Goal: Task Accomplishment & Management: Manage account settings

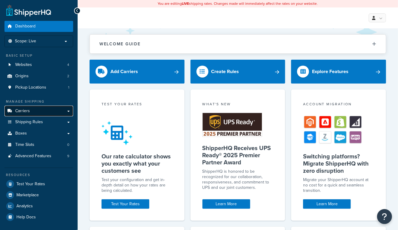
click at [16, 109] on span "Carriers" at bounding box center [22, 111] width 15 height 5
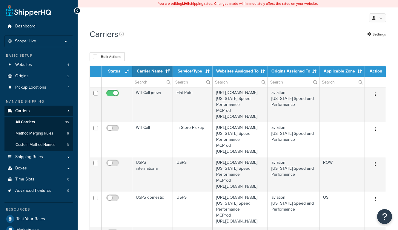
select select "15"
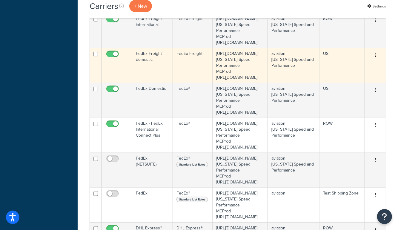
click at [154, 83] on td "FedEx Freight domestic" at bounding box center [152, 65] width 41 height 35
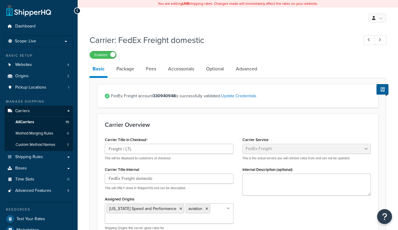
select select "fedExFreight"
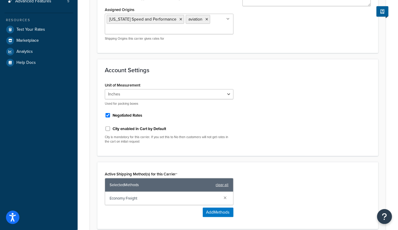
scroll to position [201, 0]
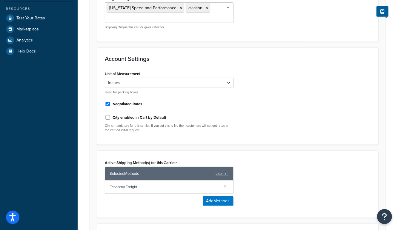
click at [136, 117] on label "City enabled in Cart by Default" at bounding box center [139, 117] width 53 height 5
click at [111, 117] on input "City enabled in Cart by Default" at bounding box center [108, 117] width 6 height 4
checkbox input "true"
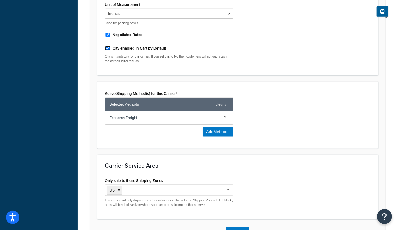
scroll to position [311, 0]
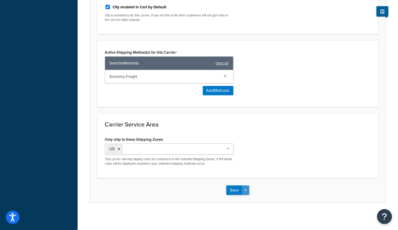
click at [248, 189] on button "Save Dropdown" at bounding box center [245, 191] width 7 height 10
click at [249, 196] on button "Save and Edit" at bounding box center [248, 201] width 44 height 13
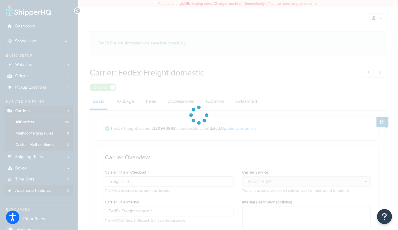
select select "fedExFreight"
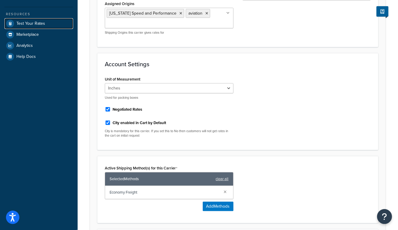
scroll to position [196, 0]
click at [156, 120] on label "City enabled in Cart by Default" at bounding box center [139, 122] width 53 height 5
click at [111, 120] on input "City enabled in Cart by Default" at bounding box center [108, 122] width 6 height 4
checkbox input "false"
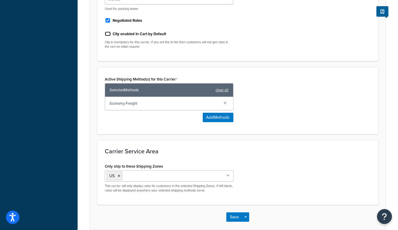
scroll to position [309, 0]
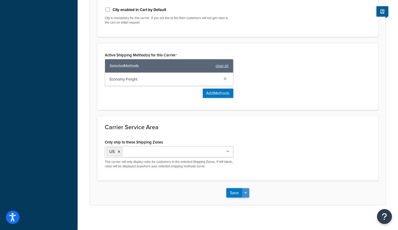
click at [244, 188] on button "Save Dropdown" at bounding box center [245, 193] width 7 height 10
click at [247, 202] on button "Save and Edit" at bounding box center [248, 204] width 44 height 13
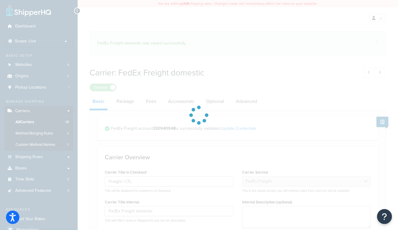
select select "fedExFreight"
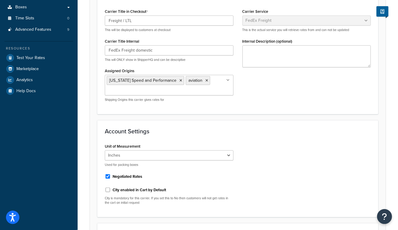
scroll to position [173, 0]
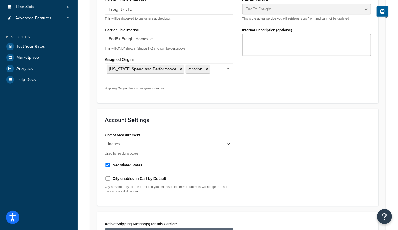
click at [142, 176] on label "City enabled in Cart by Default" at bounding box center [139, 178] width 53 height 5
click at [111, 176] on input "City enabled in Cart by Default" at bounding box center [108, 178] width 6 height 4
checkbox input "true"
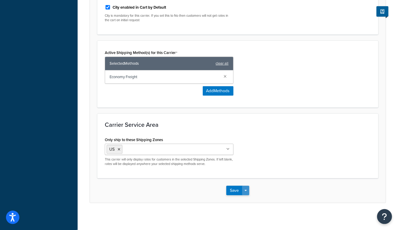
drag, startPoint x: 245, startPoint y: 187, endPoint x: 247, endPoint y: 195, distance: 7.9
click at [245, 187] on button "Save Dropdown" at bounding box center [245, 191] width 7 height 10
click at [247, 198] on button "Save and Edit" at bounding box center [248, 201] width 44 height 13
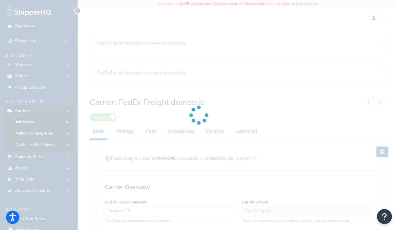
select select "fedExFreight"
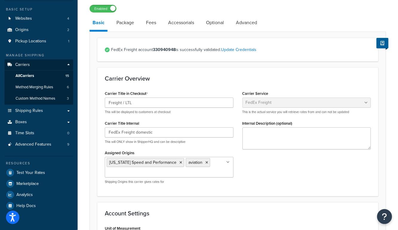
scroll to position [81, 0]
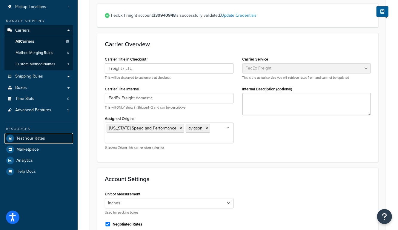
click at [20, 138] on span "Test Your Rates" at bounding box center [30, 138] width 29 height 5
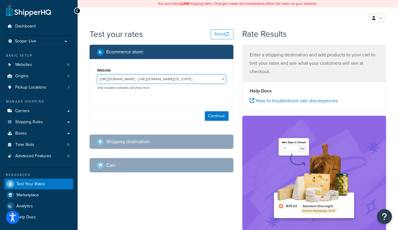
click at [163, 78] on select "http://mcstaging2.rcimetalworks.com/ - https://mcstaging2.texas-speed.com/check…" at bounding box center [161, 79] width 129 height 9
select select "bd4750d74578c5f06571c96295b2fae1"
click at [97, 75] on select "http://mcstaging2.rcimetalworks.com/ - https://mcstaging2.texas-speed.com/check…" at bounding box center [161, 79] width 129 height 9
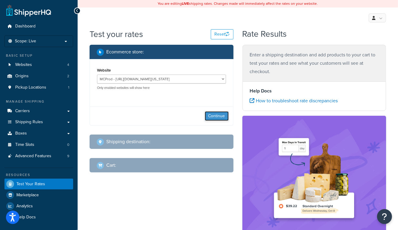
click at [214, 116] on button "Continue" at bounding box center [217, 116] width 24 height 10
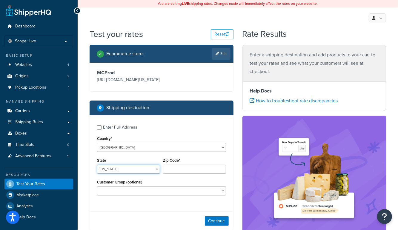
click at [117, 170] on select "Alabama Alaska American Samoa Arizona Arkansas Armed Forces Americas Armed Forc…" at bounding box center [128, 169] width 63 height 9
select select "IL"
click at [97, 165] on select "Alabama Alaska American Samoa Arizona Arkansas Armed Forces Americas Armed Forc…" at bounding box center [128, 169] width 63 height 9
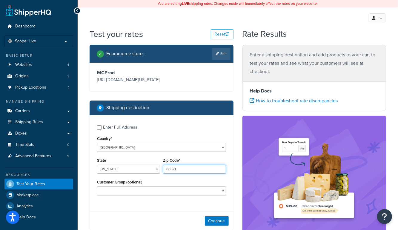
type input "60521"
click at [219, 220] on button "Continue" at bounding box center [217, 221] width 24 height 10
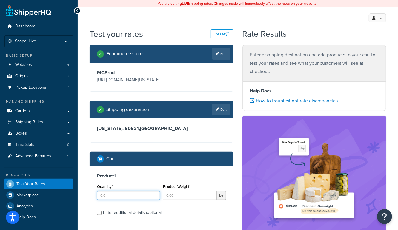
click at [133, 195] on input "Quantity*" at bounding box center [128, 195] width 63 height 9
type input "1"
type input "500"
click at [238, 173] on div "Enter a shipping destination and add products to your cart to test your rates a…" at bounding box center [314, 168] width 153 height 247
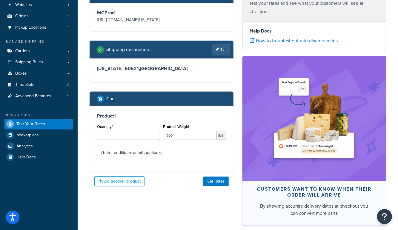
scroll to position [63, 0]
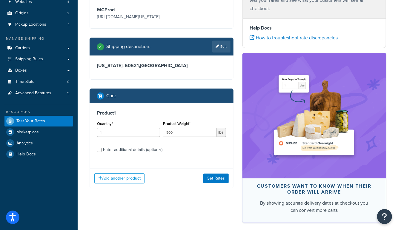
click at [196, 184] on div "Add another product Get Rates" at bounding box center [161, 178] width 143 height 19
click at [214, 181] on button "Get Rates" at bounding box center [215, 179] width 25 height 10
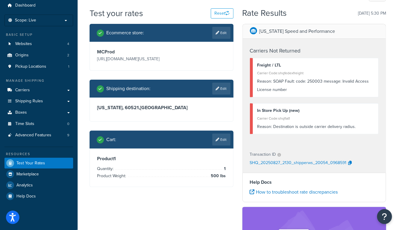
scroll to position [0, 0]
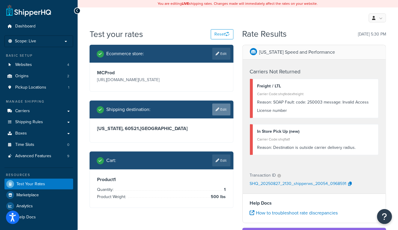
click at [222, 111] on link "Edit" at bounding box center [221, 110] width 18 height 12
select select "IL"
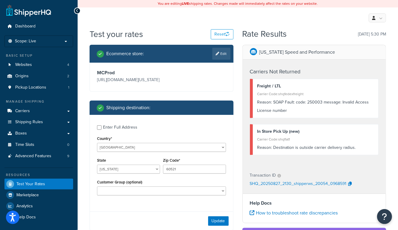
click at [116, 125] on div "Enter Full Address" at bounding box center [120, 127] width 34 height 8
click at [101, 125] on input "Enter Full Address" at bounding box center [99, 127] width 4 height 4
checkbox input "true"
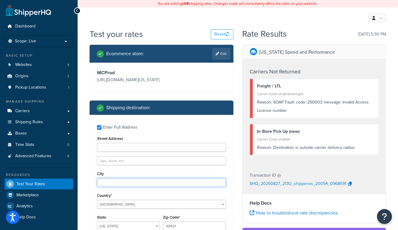
click at [115, 183] on input "City" at bounding box center [161, 182] width 129 height 9
type input "hinsdale"
click at [230, 166] on div "Enter Full Address Street Address City hinsdale Country* United States United K…" at bounding box center [161, 189] width 143 height 149
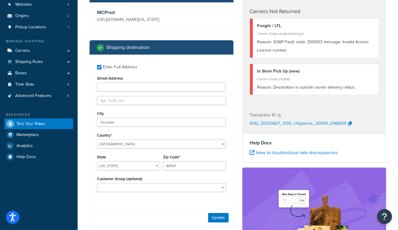
scroll to position [64, 0]
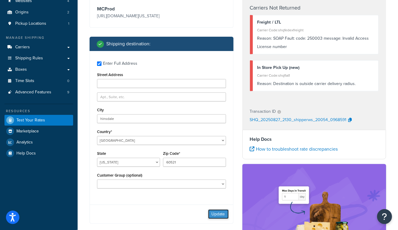
click at [222, 213] on button "Update" at bounding box center [218, 215] width 21 height 10
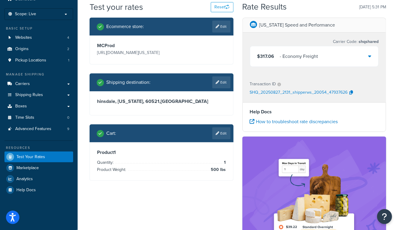
scroll to position [0, 0]
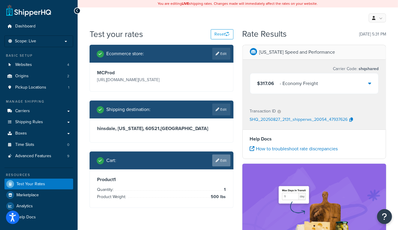
click at [226, 163] on link "Edit" at bounding box center [221, 161] width 18 height 12
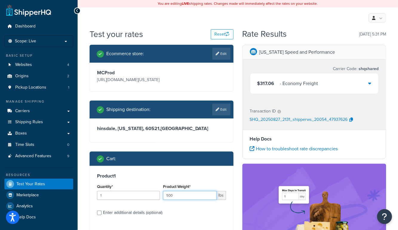
click at [193, 195] on input "500" at bounding box center [190, 195] width 54 height 9
type input "500"
click at [109, 213] on div "Enter additional details (optional)" at bounding box center [132, 213] width 59 height 8
click at [101, 213] on input "Enter additional details (optional)" at bounding box center [99, 213] width 4 height 4
checkbox input "true"
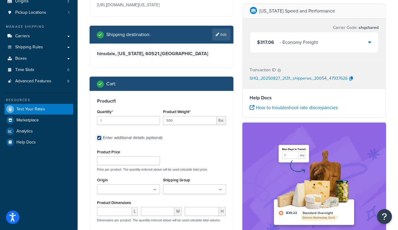
scroll to position [93, 0]
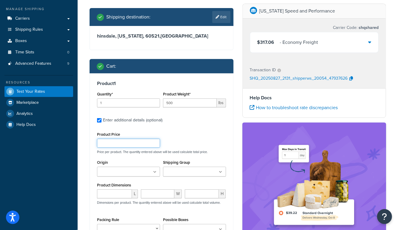
click at [108, 146] on input "Product Price" at bounding box center [128, 143] width 63 height 9
type input "1"
click at [174, 169] on input "Shipping Group" at bounding box center [191, 172] width 53 height 7
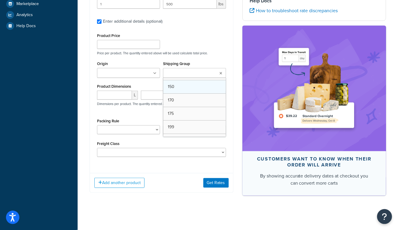
scroll to position [0, 0]
click at [108, 117] on div "Packing Rule BRA 2 Box Packing Rule Cylinder Head 2 box Packing Rule Ships Indi…" at bounding box center [128, 125] width 63 height 17
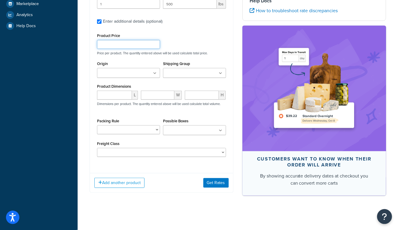
click at [118, 41] on input "Product Price" at bounding box center [128, 44] width 63 height 9
type input "1"
click at [74, 79] on div "Dashboard Scope: Live Basic Setup Websites 4 Origins 2 Pickup Locations 1 Manag…" at bounding box center [39, 20] width 78 height 423
click at [212, 181] on button "Get Rates" at bounding box center [215, 183] width 25 height 10
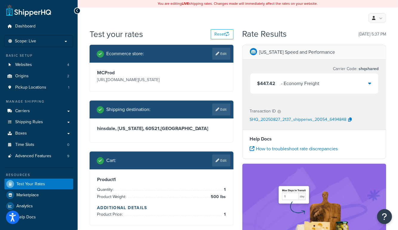
click at [190, 35] on div "Test your rates Reset" at bounding box center [162, 34] width 144 height 12
click at [186, 29] on div "Test your rates Reset" at bounding box center [162, 34] width 144 height 12
click at [224, 161] on link "Edit" at bounding box center [221, 161] width 18 height 12
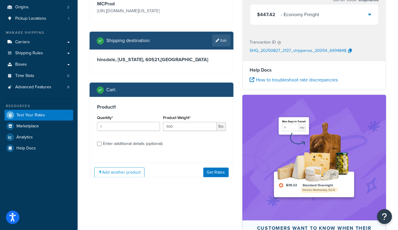
scroll to position [73, 0]
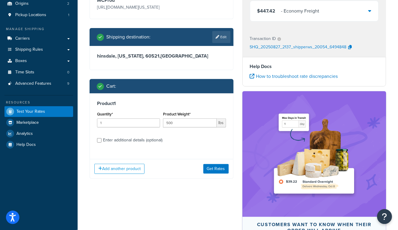
click at [135, 139] on div "Enter additional details (optional)" at bounding box center [132, 140] width 59 height 8
click at [101, 139] on input "Enter additional details (optional)" at bounding box center [99, 140] width 4 height 4
checkbox input "true"
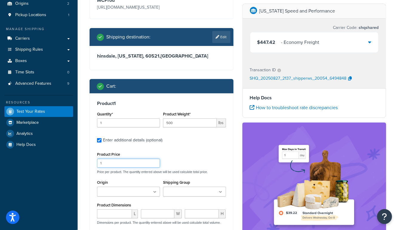
click at [118, 162] on input "1" at bounding box center [128, 163] width 63 height 9
type input "11"
click at [82, 170] on div "Test your rates Reset Rate Results 08/27/2025, 5:37 PM Ecommerce store : Edit M…" at bounding box center [238, 145] width 320 height 379
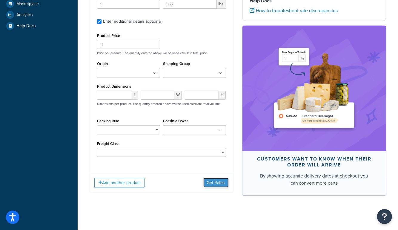
click at [215, 183] on button "Get Rates" at bounding box center [215, 183] width 25 height 10
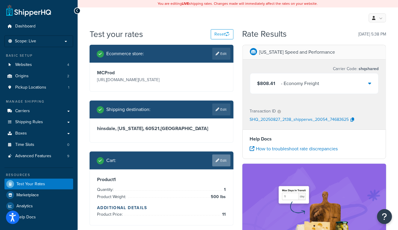
scroll to position [13, 0]
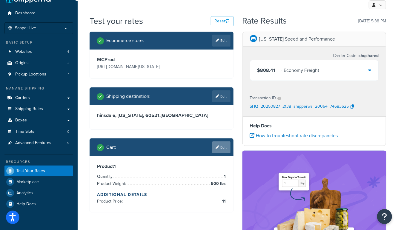
click at [223, 147] on link "Edit" at bounding box center [221, 147] width 18 height 12
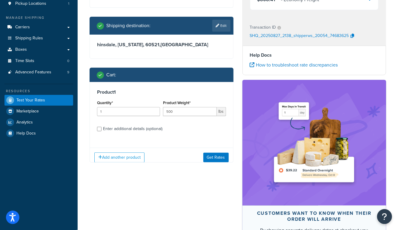
scroll to position [88, 0]
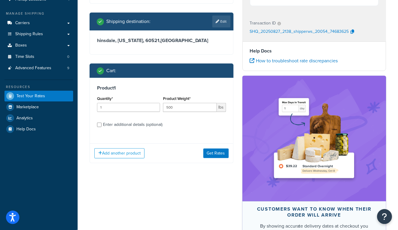
click at [140, 117] on div "Product 1 Quantity* 1 Product Weight* 500 lbs Enter additional details (optiona…" at bounding box center [161, 108] width 143 height 61
click at [135, 125] on div "Enter additional details (optional)" at bounding box center [132, 125] width 59 height 8
click at [101, 125] on input "Enter additional details (optional)" at bounding box center [99, 125] width 4 height 4
checkbox input "true"
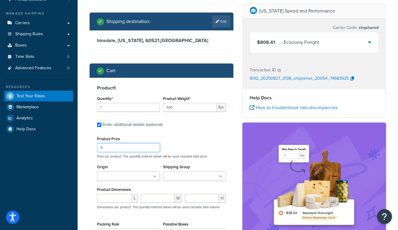
click at [114, 145] on input "11" at bounding box center [128, 147] width 63 height 9
type input "111"
click at [75, 159] on div "Dashboard Scope: Live Basic Setup Websites 4 Origins 2 Pickup Locations 1 Manag…" at bounding box center [39, 123] width 78 height 422
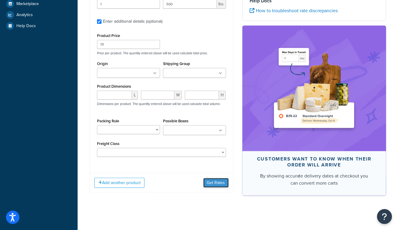
click at [222, 181] on button "Get Rates" at bounding box center [215, 183] width 25 height 10
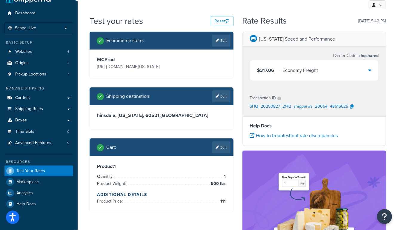
scroll to position [13, 0]
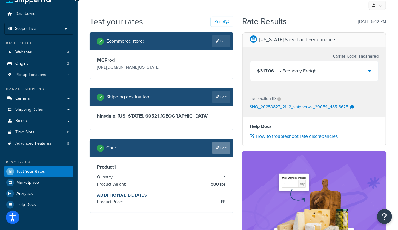
click at [219, 148] on link "Edit" at bounding box center [221, 148] width 18 height 12
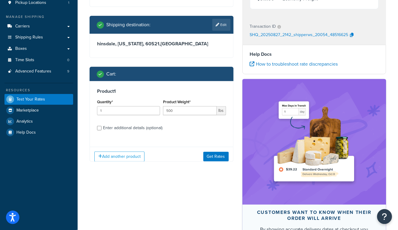
scroll to position [88, 0]
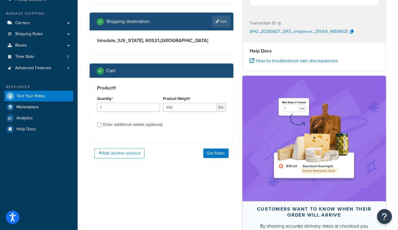
drag, startPoint x: 219, startPoint y: 148, endPoint x: 129, endPoint y: 123, distance: 94.1
click at [129, 123] on div "Enter additional details (optional)" at bounding box center [132, 125] width 59 height 8
click at [101, 123] on input "Enter additional details (optional)" at bounding box center [99, 125] width 4 height 4
checkbox input "true"
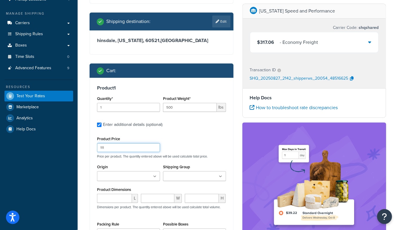
drag, startPoint x: 129, startPoint y: 123, endPoint x: 115, endPoint y: 148, distance: 28.6
click at [115, 148] on input "111" at bounding box center [128, 147] width 63 height 9
type input "1111"
click at [68, 153] on div "Dashboard Scope: Live Basic Setup Websites 4 Origins 2 Pickup Locations 1 Manag…" at bounding box center [39, 123] width 78 height 422
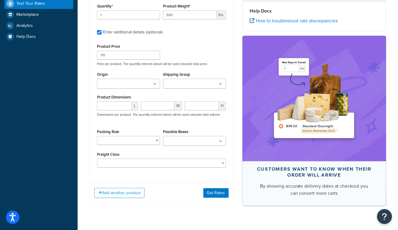
scroll to position [182, 0]
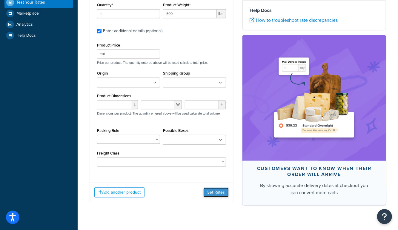
drag, startPoint x: 115, startPoint y: 148, endPoint x: 215, endPoint y: 191, distance: 109.0
click at [215, 191] on button "Get Rates" at bounding box center [215, 193] width 25 height 10
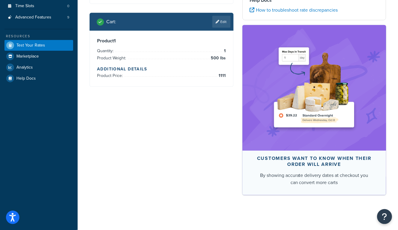
scroll to position [0, 0]
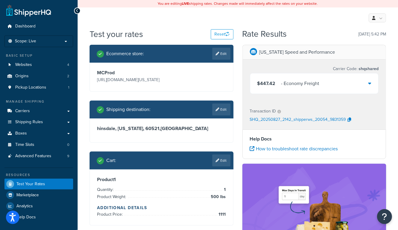
click at [152, 34] on div "Test your rates Reset" at bounding box center [162, 34] width 144 height 12
click at [145, 37] on div "Test your rates Reset" at bounding box center [162, 34] width 144 height 12
click at [221, 158] on link "Edit" at bounding box center [221, 161] width 18 height 12
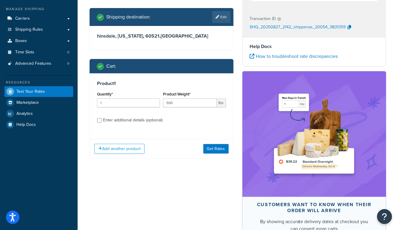
scroll to position [94, 0]
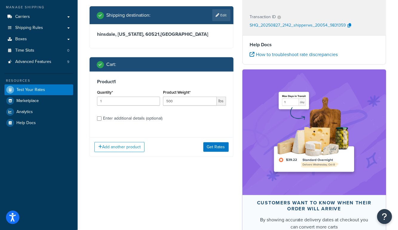
click at [122, 119] on div "Enter additional details (optional)" at bounding box center [132, 118] width 59 height 8
click at [101, 119] on input "Enter additional details (optional)" at bounding box center [99, 118] width 4 height 4
checkbox input "true"
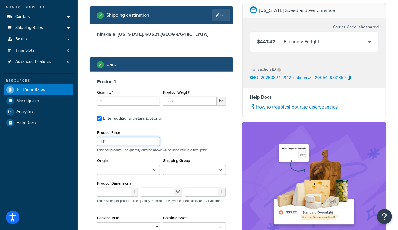
drag, startPoint x: 130, startPoint y: 141, endPoint x: 72, endPoint y: 143, distance: 57.6
click at [70, 141] on div "Dashboard Scope: Live Basic Setup Websites 4 Origins 2 Pickup Locations 1 Manag…" at bounding box center [199, 117] width 398 height 422
type input "12"
click at [236, 146] on div "Ecommerce store : Edit MCProd https://mcprod.texas-speed.com/ Shipping destinat…" at bounding box center [161, 124] width 153 height 348
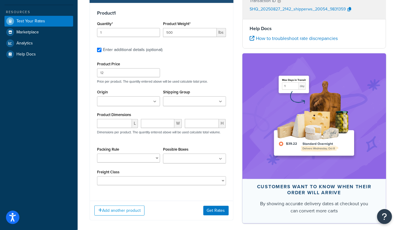
scroll to position [164, 0]
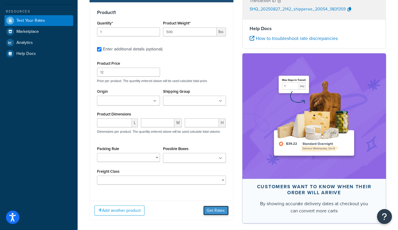
click at [214, 208] on button "Get Rates" at bounding box center [215, 211] width 25 height 10
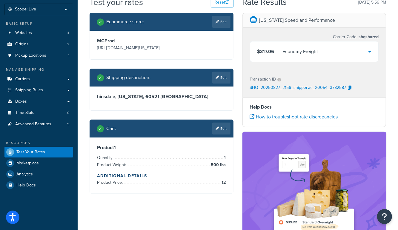
scroll to position [0, 0]
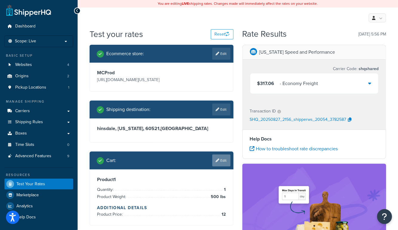
click at [221, 159] on link "Edit" at bounding box center [221, 161] width 18 height 12
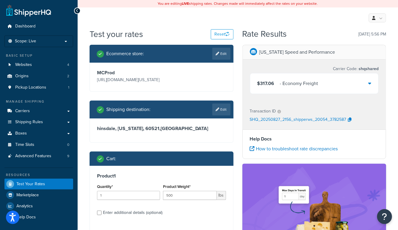
click at [111, 212] on div "Enter additional details (optional)" at bounding box center [132, 213] width 59 height 8
click at [101, 212] on input "Enter additional details (optional)" at bounding box center [99, 213] width 4 height 4
checkbox input "true"
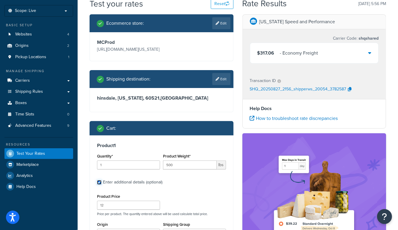
scroll to position [32, 0]
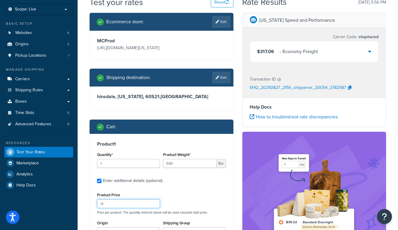
click at [113, 204] on input "12" at bounding box center [128, 203] width 63 height 9
type input "123"
click at [85, 201] on div "Ecommerce store : Edit MCProd https://mcprod.texas-speed.com/ Shipping destinat…" at bounding box center [161, 187] width 153 height 348
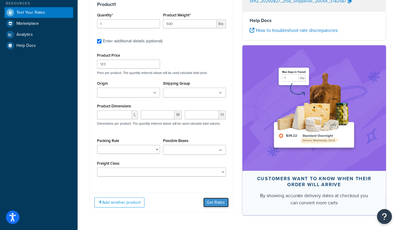
click at [223, 205] on button "Get Rates" at bounding box center [215, 203] width 25 height 10
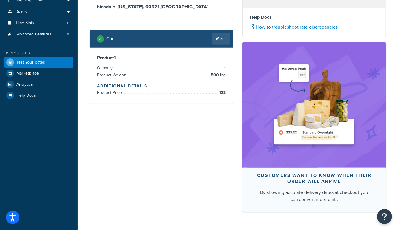
scroll to position [0, 0]
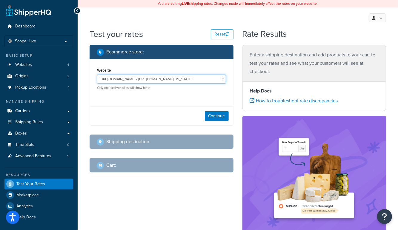
click at [190, 78] on select "http://mcstaging2.rcimetalworks.com/ - https://mcstaging2.texas-speed.com/check…" at bounding box center [161, 79] width 129 height 9
select select "bd4750d74578c5f06571c96295b2fae1"
click at [97, 75] on select "http://mcstaging2.rcimetalworks.com/ - https://mcstaging2.texas-speed.com/check…" at bounding box center [161, 79] width 129 height 9
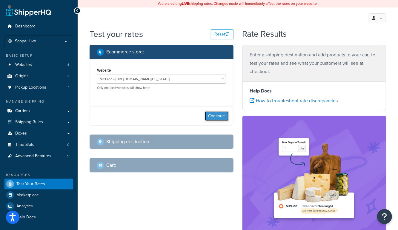
click at [214, 118] on button "Continue" at bounding box center [217, 116] width 24 height 10
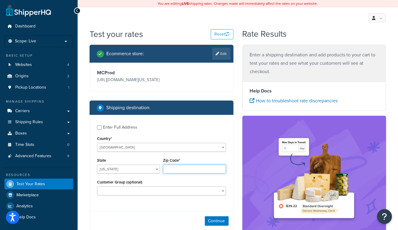
click at [176, 169] on input "Zip Code*" at bounding box center [194, 169] width 63 height 9
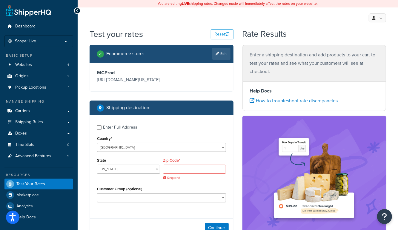
click at [140, 174] on div "State Alabama Alaska American Samoa Arizona Arkansas Armed Forces Americas Arme…" at bounding box center [129, 167] width 66 height 22
click at [141, 171] on select "Alabama Alaska American Samoa Arizona Arkansas Armed Forces Americas Armed Forc…" at bounding box center [128, 169] width 63 height 9
select select "TX"
click at [97, 165] on select "Alabama Alaska American Samoa Arizona Arkansas Armed Forces Americas Armed Forc…" at bounding box center [128, 169] width 63 height 9
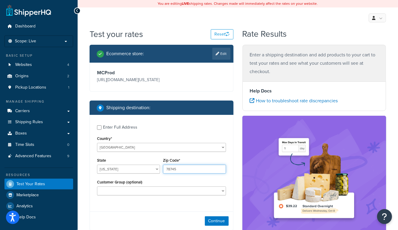
type input "78745"
drag, startPoint x: 158, startPoint y: 211, endPoint x: 167, endPoint y: 213, distance: 9.1
click at [158, 212] on div "Continue" at bounding box center [161, 221] width 143 height 19
click at [219, 224] on button "Continue" at bounding box center [217, 221] width 24 height 10
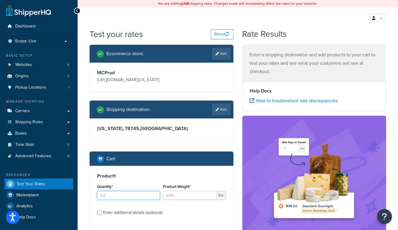
click at [126, 193] on input "Quantity*" at bounding box center [128, 195] width 63 height 9
type input "1"
type input "324"
click at [234, 187] on div "Ecommerce store : Edit MCProd https://mcprod.texas-speed.com/ Shipping destinat…" at bounding box center [161, 152] width 153 height 215
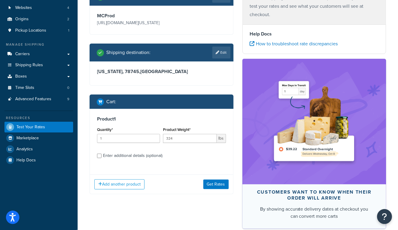
scroll to position [54, 0]
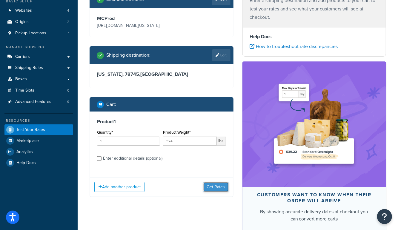
click at [224, 187] on button "Get Rates" at bounding box center [215, 187] width 25 height 10
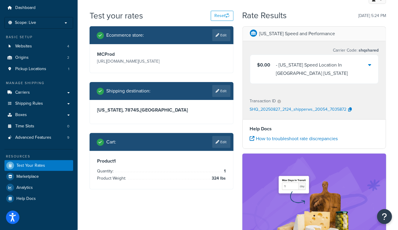
scroll to position [0, 0]
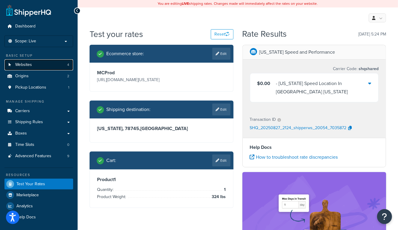
click at [22, 64] on span "Websites" at bounding box center [23, 64] width 17 height 5
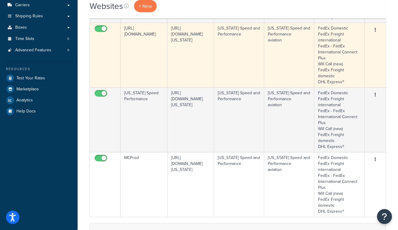
scroll to position [107, 0]
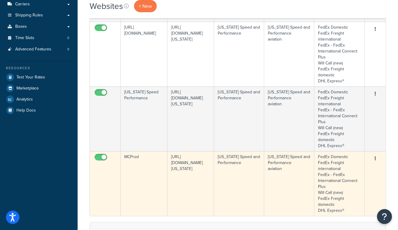
click at [139, 176] on td "MCProd" at bounding box center [144, 183] width 47 height 65
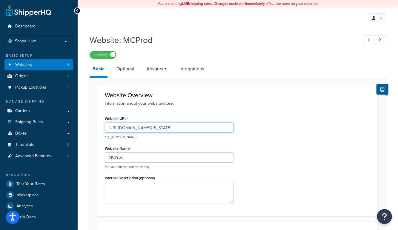
drag, startPoint x: 177, startPoint y: 128, endPoint x: 75, endPoint y: 127, distance: 101.5
click at [75, 127] on div "Dashboard Scope: Live Basic Setup Websites 4 Origins 2 Pickup Locations 1 Manag…" at bounding box center [199, 214] width 398 height 429
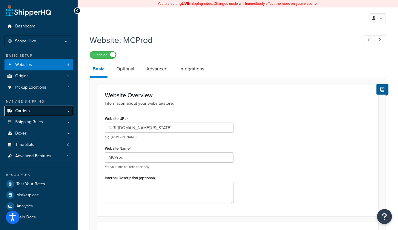
click at [37, 108] on link "Carriers" at bounding box center [38, 111] width 69 height 11
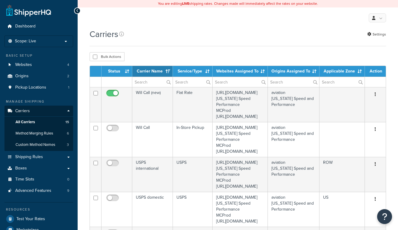
select select "15"
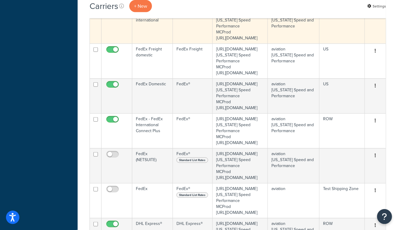
scroll to position [289, 0]
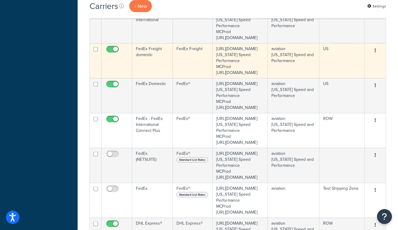
click at [151, 78] on td "FedEx Freight domestic" at bounding box center [152, 60] width 41 height 35
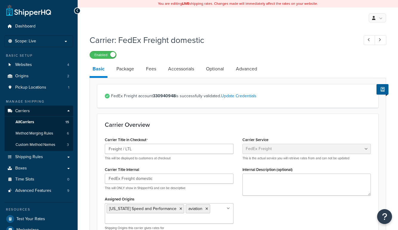
select select "fedExFreight"
click at [178, 67] on link "Accessorials" at bounding box center [181, 69] width 32 height 14
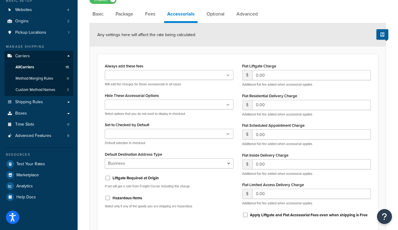
scroll to position [50, 0]
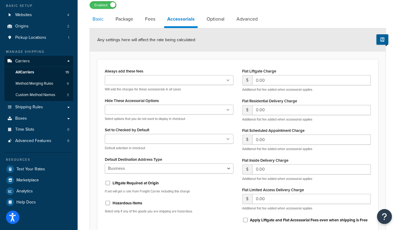
click at [97, 21] on link "Basic" at bounding box center [98, 19] width 17 height 14
select select "fedExFreight"
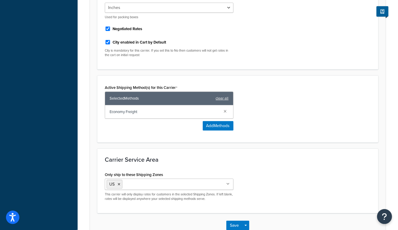
scroll to position [274, 0]
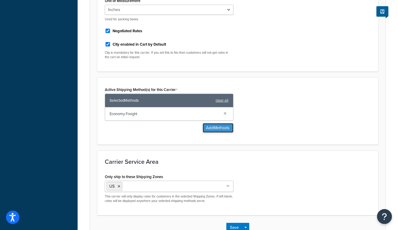
click at [210, 125] on button "Add Methods" at bounding box center [218, 128] width 31 height 10
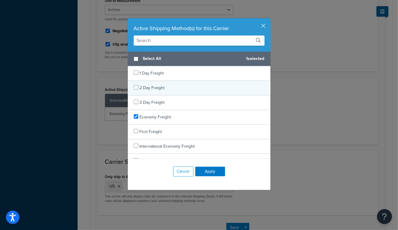
scroll to position [37, 0]
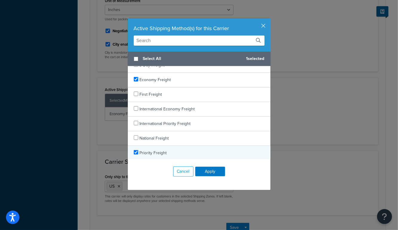
checkbox input "true"
click at [170, 153] on div "Priority Freight" at bounding box center [199, 153] width 143 height 14
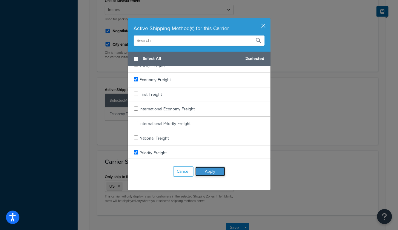
click at [220, 175] on button "Apply" at bounding box center [210, 172] width 30 height 10
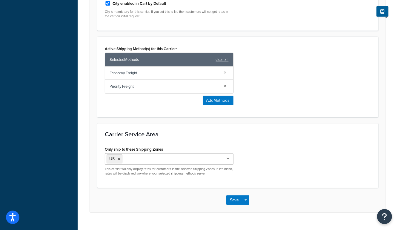
scroll to position [324, 0]
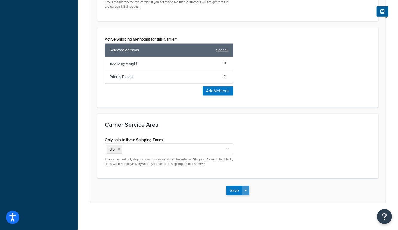
drag, startPoint x: 246, startPoint y: 186, endPoint x: 247, endPoint y: 189, distance: 3.4
click at [246, 186] on button "Save Dropdown" at bounding box center [245, 191] width 7 height 10
click at [249, 197] on button "Save and Edit" at bounding box center [248, 201] width 44 height 13
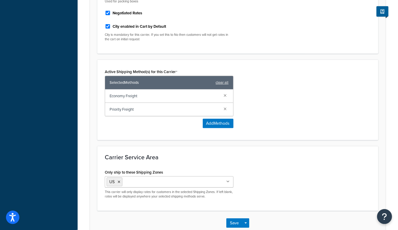
scroll to position [0, 0]
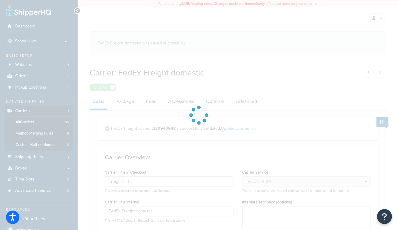
select select "fedExFreight"
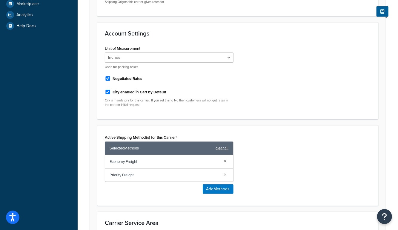
scroll to position [324, 0]
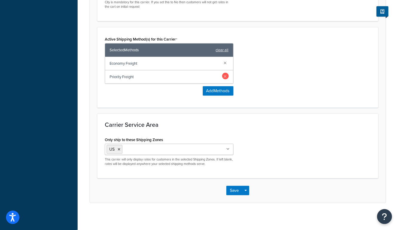
click at [226, 75] on link at bounding box center [225, 76] width 7 height 7
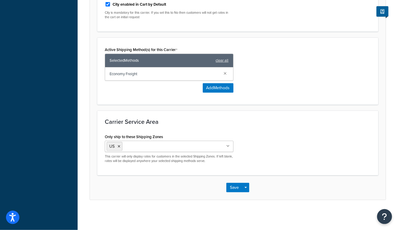
scroll to position [311, 0]
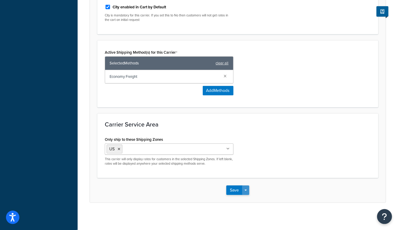
click at [247, 189] on button "Save Dropdown" at bounding box center [245, 191] width 7 height 10
click at [248, 200] on button "Save and Edit" at bounding box center [248, 201] width 44 height 13
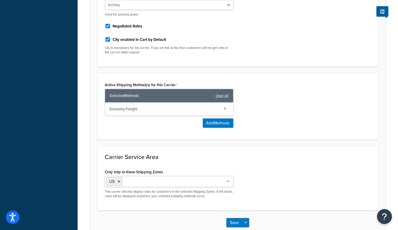
scroll to position [0, 0]
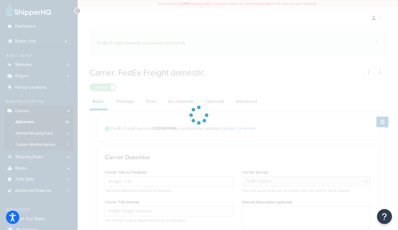
select select "fedExFreight"
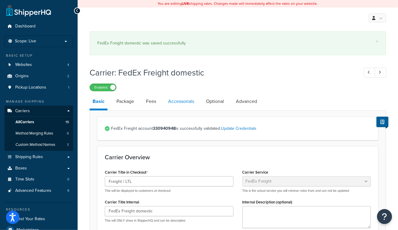
click at [184, 102] on link "Accessorials" at bounding box center [181, 101] width 32 height 14
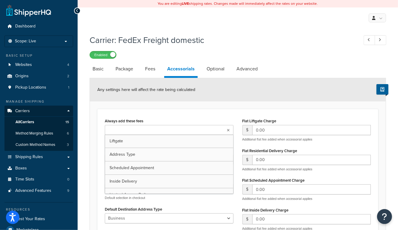
click at [154, 129] on ul at bounding box center [169, 130] width 129 height 10
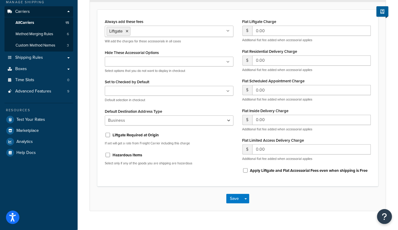
scroll to position [110, 0]
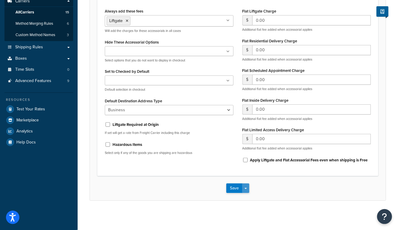
click at [247, 189] on button "Save Dropdown" at bounding box center [245, 189] width 7 height 10
click at [250, 198] on button "Save and Edit" at bounding box center [248, 199] width 44 height 13
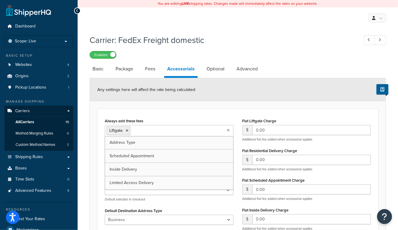
click at [141, 129] on input "Always add these fees" at bounding box center [158, 130] width 53 height 7
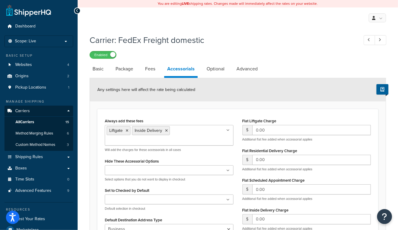
click at [175, 112] on div "Always add these fees Liftgate Inside Delivery Address Type Scheduled Appointme…" at bounding box center [237, 197] width 281 height 177
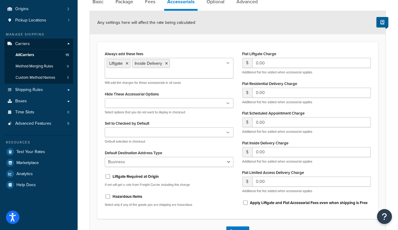
scroll to position [110, 0]
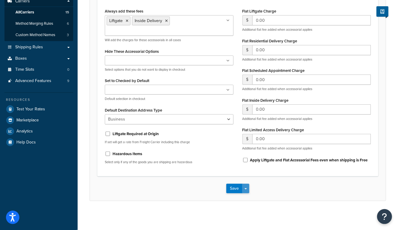
click at [247, 186] on button "Save Dropdown" at bounding box center [245, 189] width 7 height 10
click at [247, 198] on button "Save and Edit" at bounding box center [248, 199] width 44 height 13
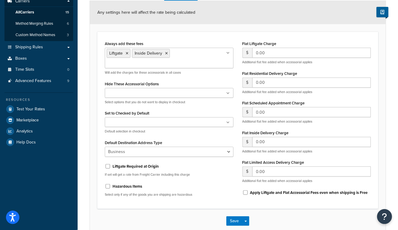
scroll to position [0, 0]
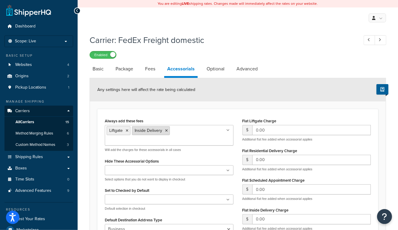
click at [165, 130] on icon at bounding box center [166, 131] width 3 height 4
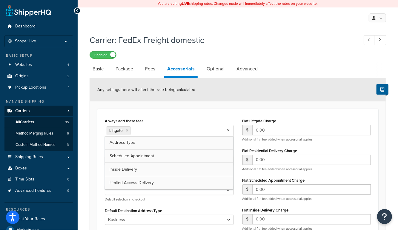
drag, startPoint x: 127, startPoint y: 129, endPoint x: 131, endPoint y: 116, distance: 13.6
click at [127, 128] on li "Liftgate" at bounding box center [119, 130] width 24 height 9
click at [135, 107] on form "Any settings here will affect the rate being calculated Always add these fees L…" at bounding box center [238, 194] width 296 height 232
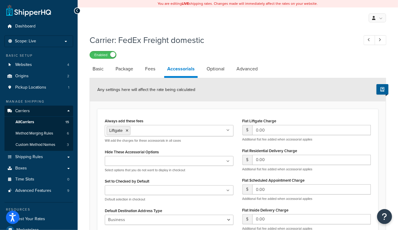
drag, startPoint x: 127, startPoint y: 129, endPoint x: 135, endPoint y: 118, distance: 13.7
click at [127, 129] on icon at bounding box center [127, 131] width 3 height 4
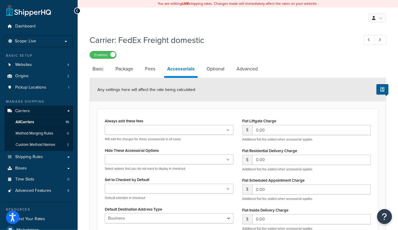
click at [139, 111] on div "Always add these fees Liftgate Address Type Scheduled Appointment Inside Delive…" at bounding box center [237, 197] width 281 height 177
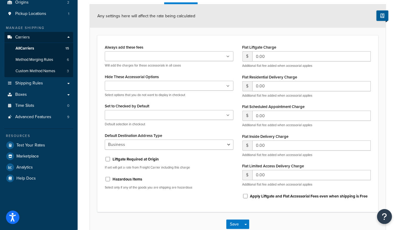
scroll to position [110, 0]
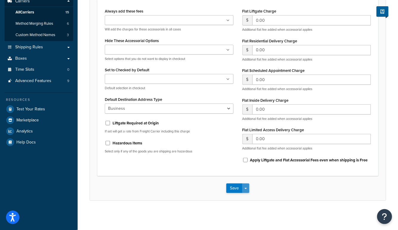
click at [247, 188] on button "Save Dropdown" at bounding box center [245, 189] width 7 height 10
click at [248, 197] on button "Save and Edit" at bounding box center [248, 199] width 44 height 13
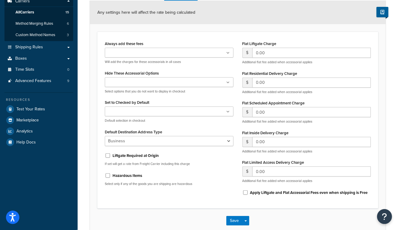
scroll to position [0, 0]
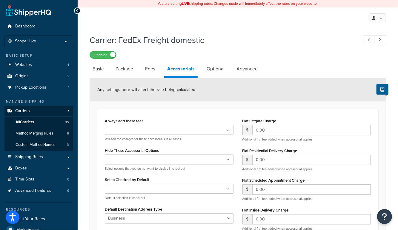
click at [285, 35] on h1 "Carrier: FedEx Freight domestic" at bounding box center [221, 40] width 263 height 12
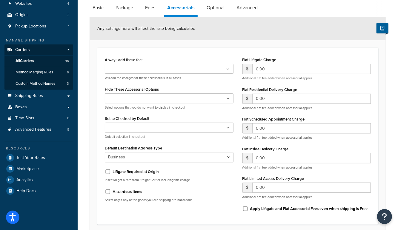
scroll to position [62, 0]
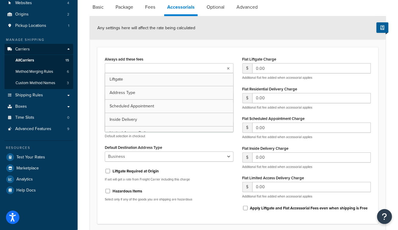
click at [150, 65] on input "Always add these fees" at bounding box center [133, 68] width 53 height 7
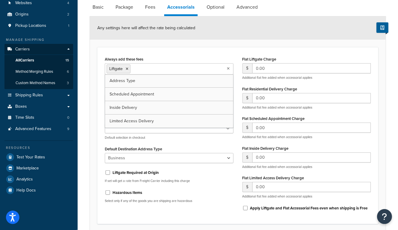
drag, startPoint x: 139, startPoint y: 80, endPoint x: 145, endPoint y: 60, distance: 20.3
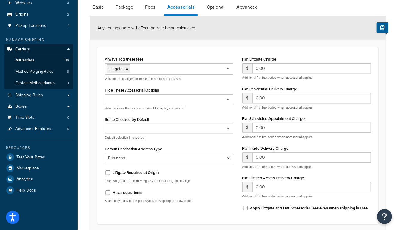
click at [149, 49] on div "Always add these fees Liftgate Address Type Scheduled Appointment Inside Delive…" at bounding box center [237, 135] width 281 height 177
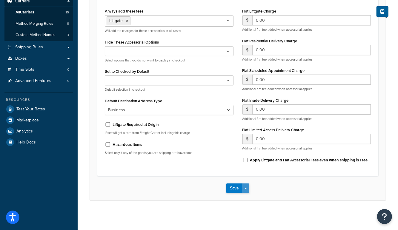
click at [247, 188] on span "button" at bounding box center [245, 188] width 2 height 1
drag, startPoint x: 254, startPoint y: 191, endPoint x: 258, endPoint y: 198, distance: 8.1
click at [258, 198] on button "Save and Edit" at bounding box center [248, 199] width 44 height 13
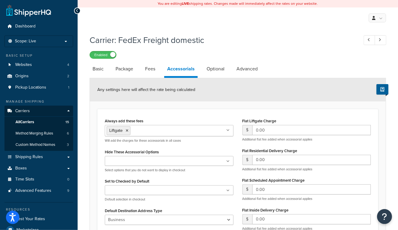
drag, startPoint x: 128, startPoint y: 129, endPoint x: 134, endPoint y: 110, distance: 19.3
click at [128, 129] on icon at bounding box center [127, 131] width 3 height 4
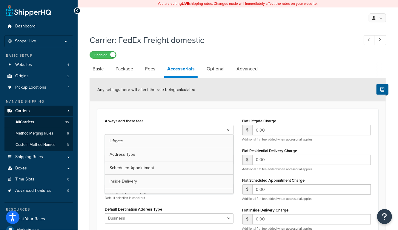
click at [136, 104] on form "Any settings here will affect the rate being calculated Always add these fees L…" at bounding box center [238, 194] width 296 height 232
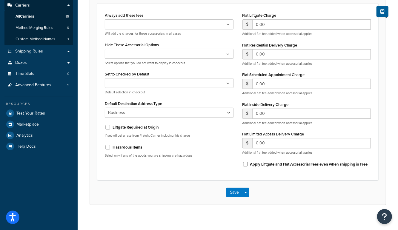
scroll to position [110, 0]
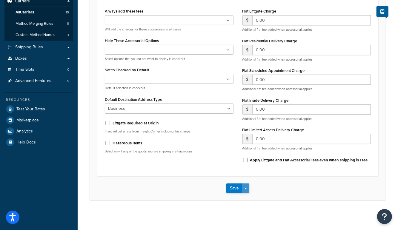
click at [246, 189] on button "Save Dropdown" at bounding box center [245, 189] width 7 height 10
click at [250, 199] on button "Save and Edit" at bounding box center [248, 199] width 44 height 13
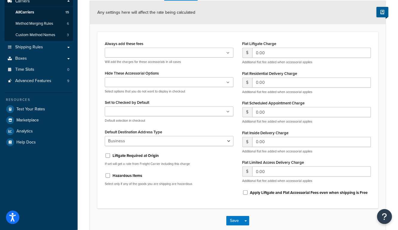
scroll to position [0, 0]
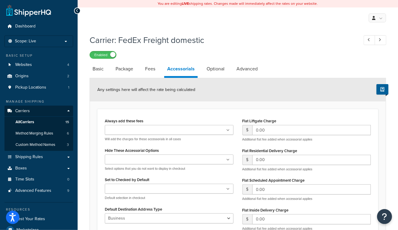
click at [138, 130] on input "Always add these fees" at bounding box center [133, 130] width 53 height 7
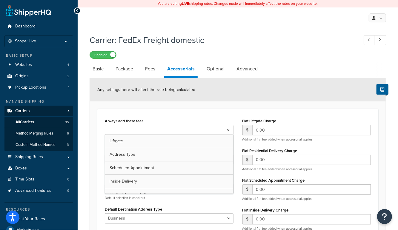
click at [262, 29] on div "You are editing LIVE shipping rates. Changes made will immediately affect the r…" at bounding box center [238, 170] width 320 height 341
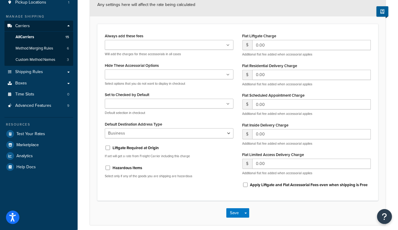
scroll to position [110, 0]
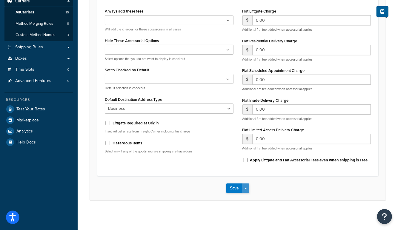
drag, startPoint x: 245, startPoint y: 184, endPoint x: 246, endPoint y: 187, distance: 3.4
click at [245, 184] on button "Save Dropdown" at bounding box center [245, 189] width 7 height 10
click at [249, 197] on button "Save and Edit" at bounding box center [248, 199] width 44 height 13
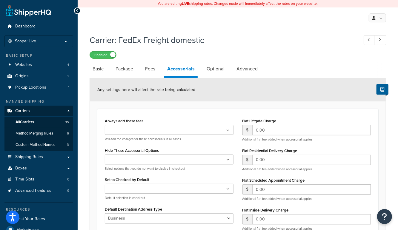
click at [147, 131] on input "Always add these fees" at bounding box center [133, 130] width 53 height 7
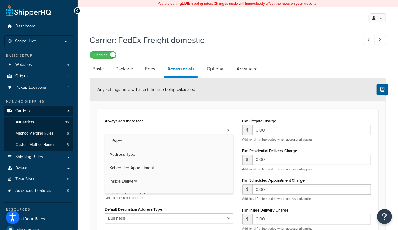
drag, startPoint x: 140, startPoint y: 142, endPoint x: 164, endPoint y: 127, distance: 27.3
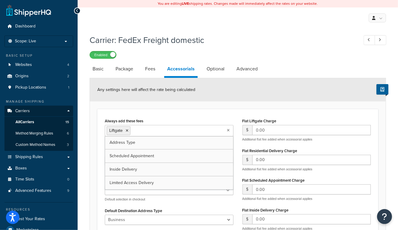
click at [206, 106] on form "Any settings here will affect the rate being calculated Always add these fees L…" at bounding box center [238, 194] width 296 height 232
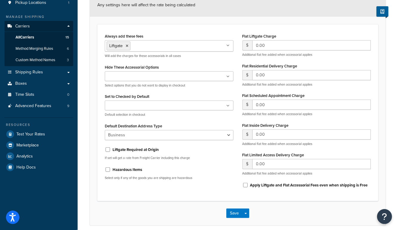
scroll to position [110, 0]
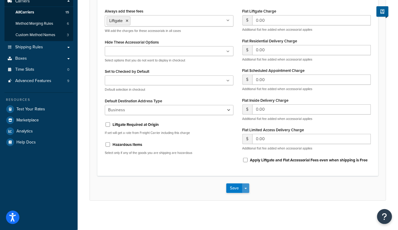
click at [246, 188] on span "button" at bounding box center [245, 188] width 2 height 1
click at [249, 200] on button "Save and Edit" at bounding box center [248, 199] width 44 height 13
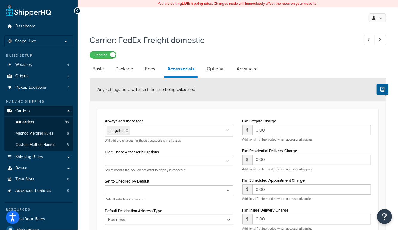
drag, startPoint x: 127, startPoint y: 129, endPoint x: 144, endPoint y: 109, distance: 26.6
click at [127, 127] on li "Liftgate" at bounding box center [119, 130] width 24 height 9
click at [150, 103] on form "Any settings here will affect the rate being calculated Always add these fees L…" at bounding box center [238, 194] width 296 height 232
drag, startPoint x: 128, startPoint y: 130, endPoint x: 130, endPoint y: 124, distance: 6.7
click at [128, 129] on icon at bounding box center [127, 131] width 3 height 4
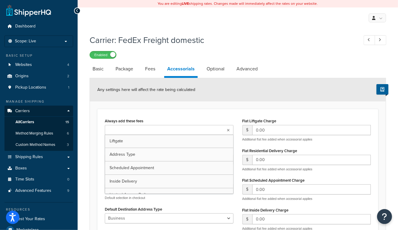
click at [135, 111] on div "Always add these fees Liftgate Address Type Scheduled Appointment Inside Delive…" at bounding box center [237, 197] width 281 height 177
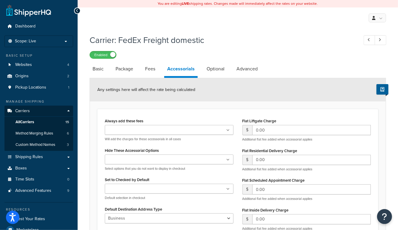
scroll to position [110, 0]
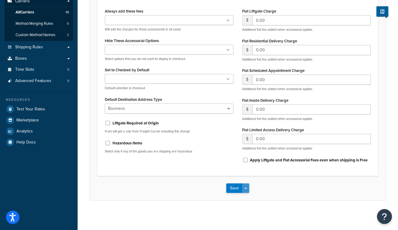
click at [245, 187] on button "Save Dropdown" at bounding box center [245, 189] width 7 height 10
click at [250, 197] on button "Save and Edit" at bounding box center [248, 199] width 44 height 13
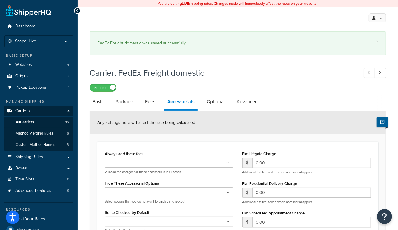
click at [238, 55] on div "× FedEx Freight domestic was saved successfully" at bounding box center [238, 43] width 296 height 24
